Goal: Information Seeking & Learning: Learn about a topic

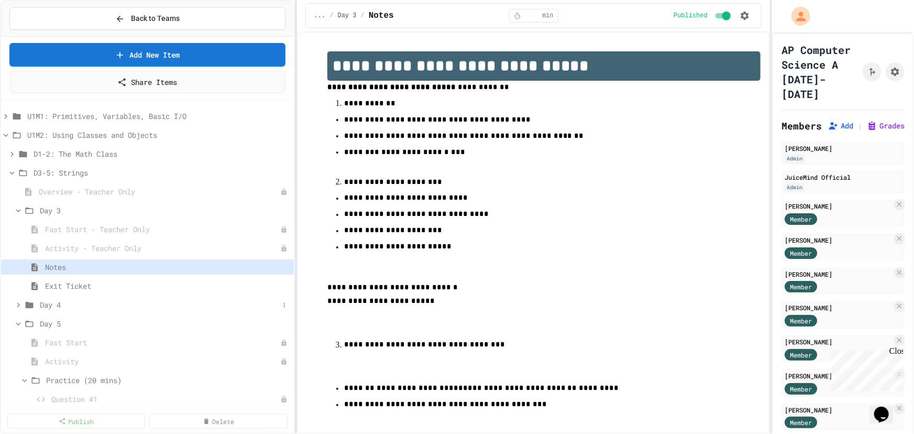
click at [17, 304] on icon at bounding box center [18, 304] width 9 height 9
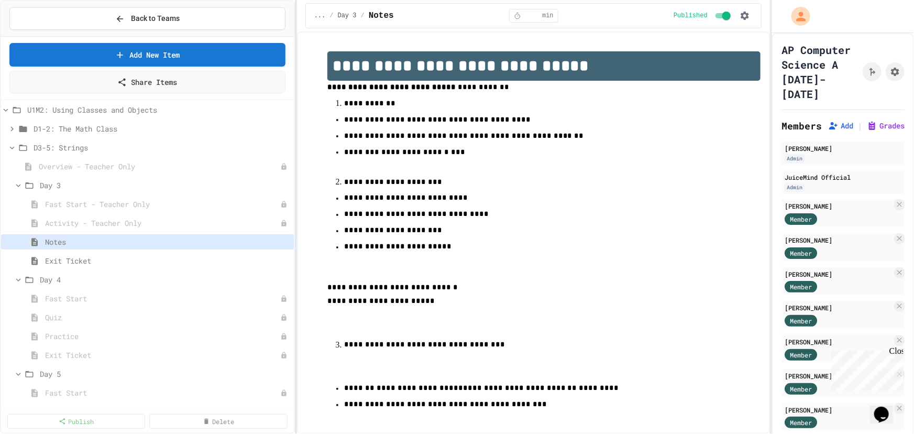
scroll to position [47, 0]
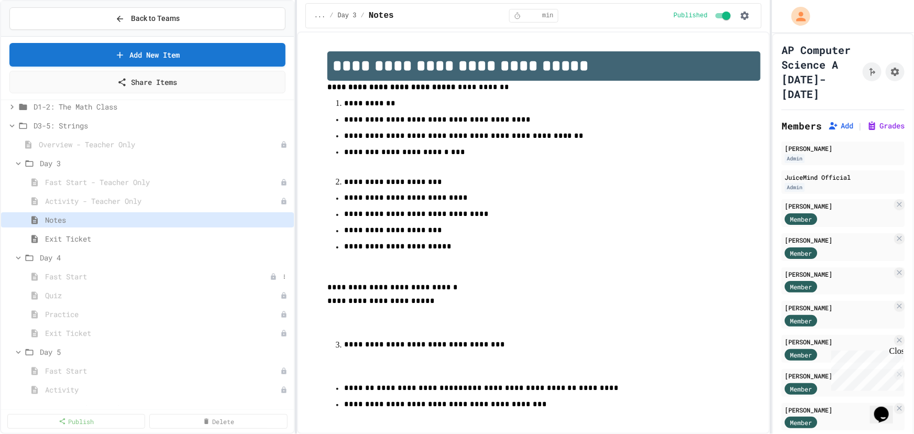
click at [57, 278] on span "Fast Start" at bounding box center [157, 276] width 225 height 11
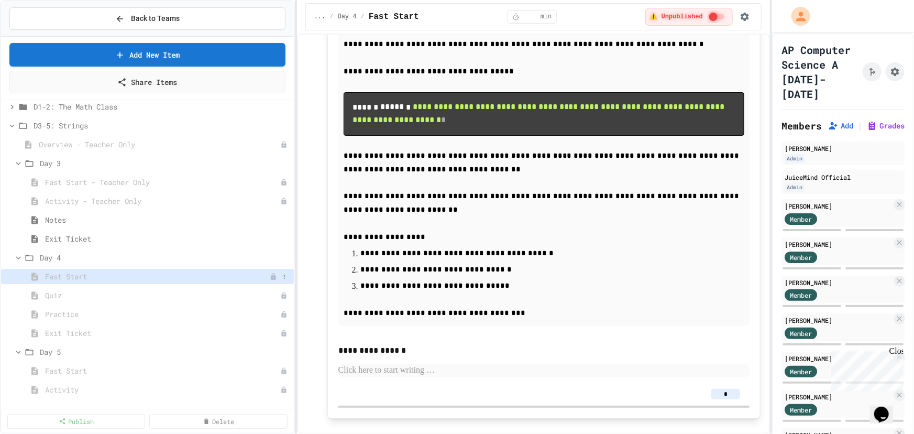
scroll to position [466, 0]
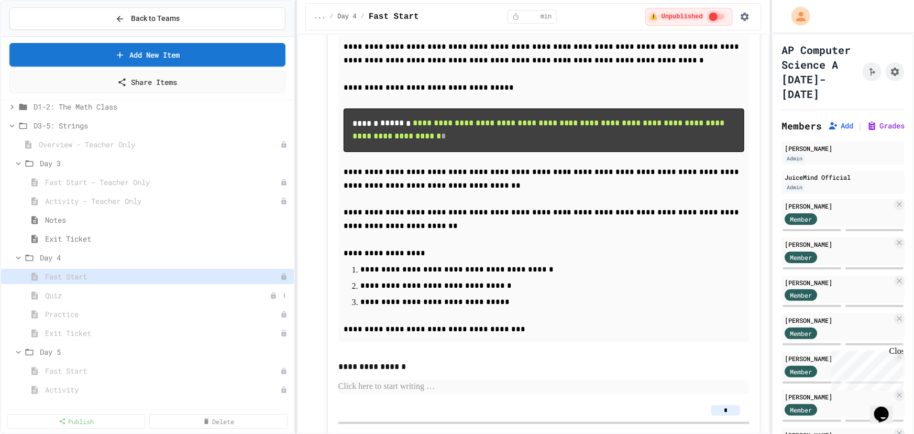
click at [59, 297] on span "Quiz" at bounding box center [157, 295] width 225 height 11
